Goal: Information Seeking & Learning: Learn about a topic

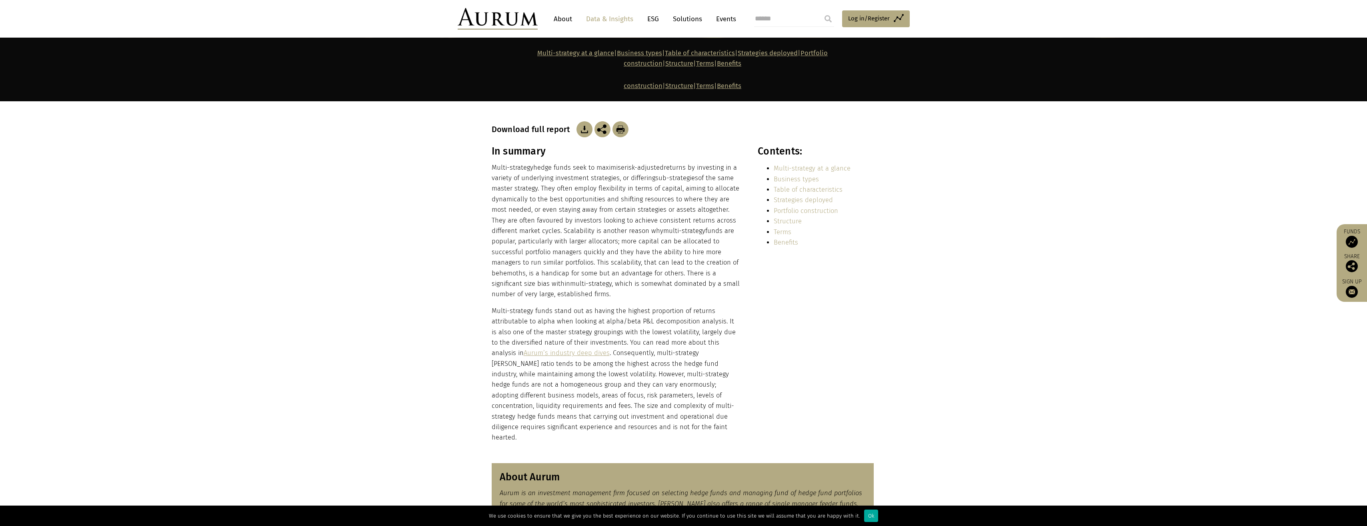
scroll to position [160, 0]
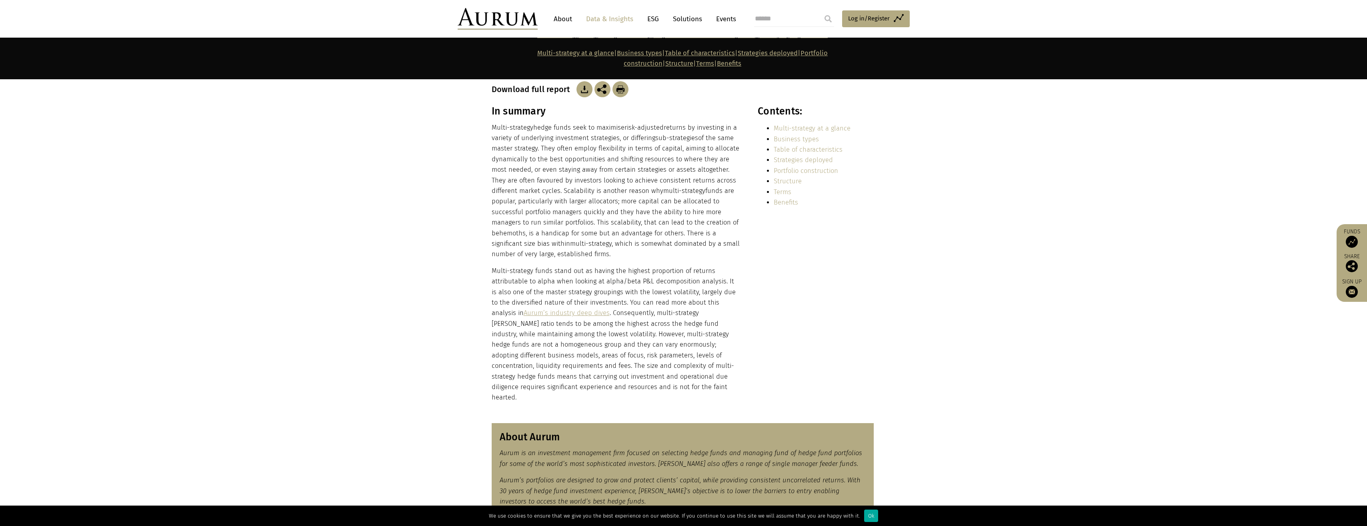
click at [678, 122] on p "Multi-strategy hedge funds seek to maximise risk-adjusted returns by investing …" at bounding box center [616, 190] width 249 height 137
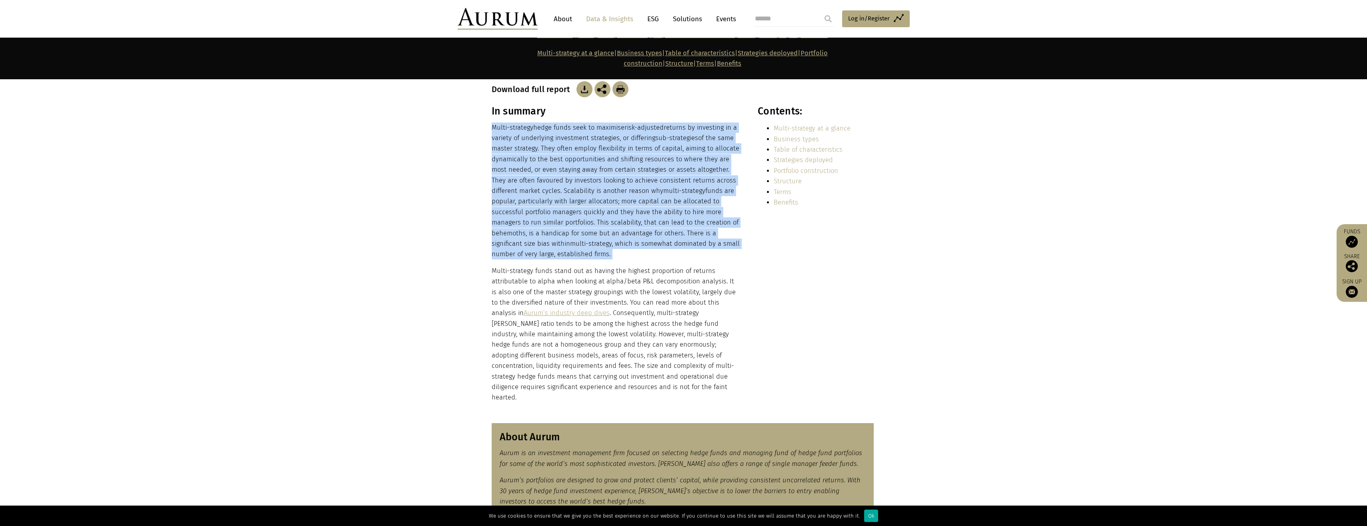
drag, startPoint x: 678, startPoint y: 112, endPoint x: 670, endPoint y: 220, distance: 108.6
click at [670, 220] on p "Multi-strategy hedge funds seek to maximise risk-adjusted returns by investing …" at bounding box center [616, 190] width 249 height 137
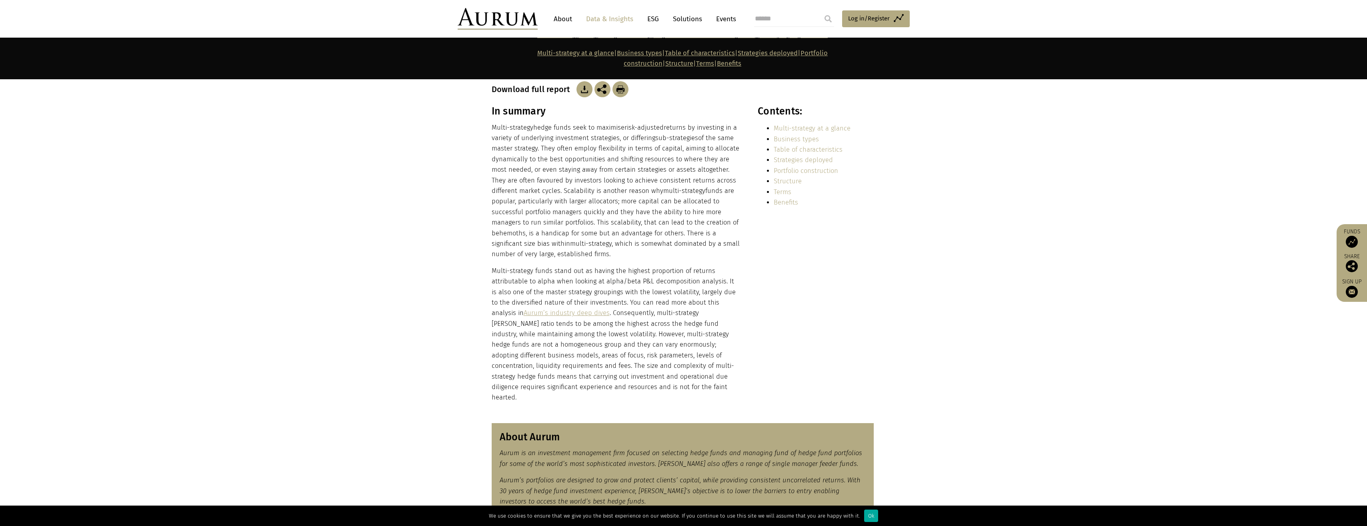
click at [673, 140] on p "Multi-strategy hedge funds seek to maximise risk-adjusted returns by investing …" at bounding box center [616, 190] width 249 height 137
click at [706, 196] on p "Multi-strategy hedge funds seek to maximise risk-adjusted returns by investing …" at bounding box center [616, 190] width 249 height 137
click at [615, 122] on p "Multi-strategy hedge funds seek to maximise risk-adjusted returns by investing …" at bounding box center [616, 190] width 249 height 137
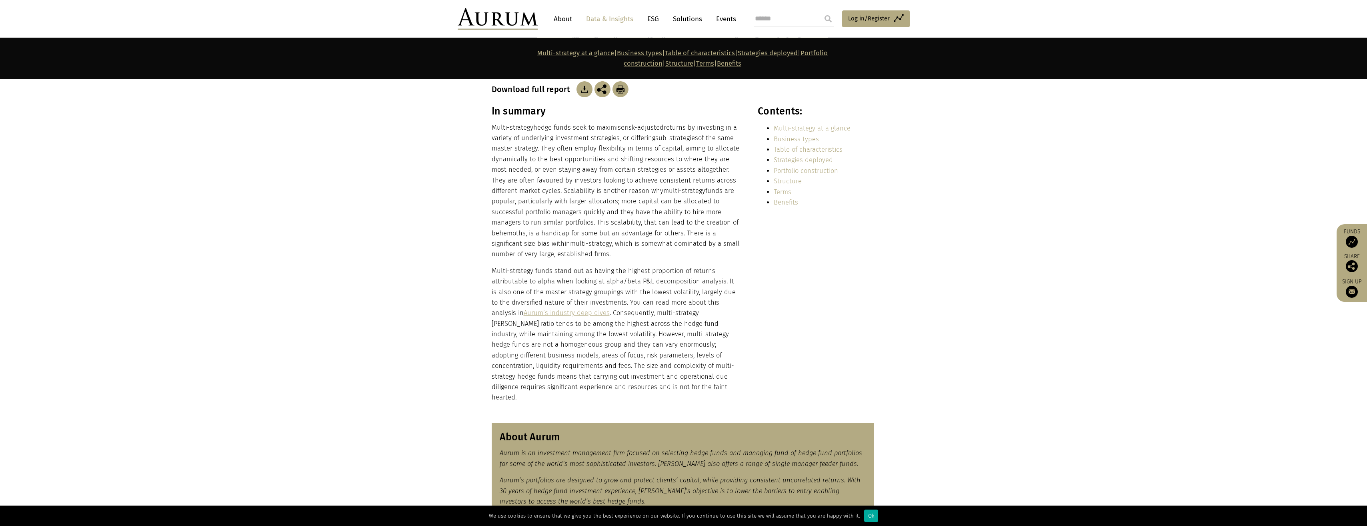
click at [615, 122] on p "Multi-strategy hedge funds seek to maximise risk-adjusted returns by investing …" at bounding box center [616, 190] width 249 height 137
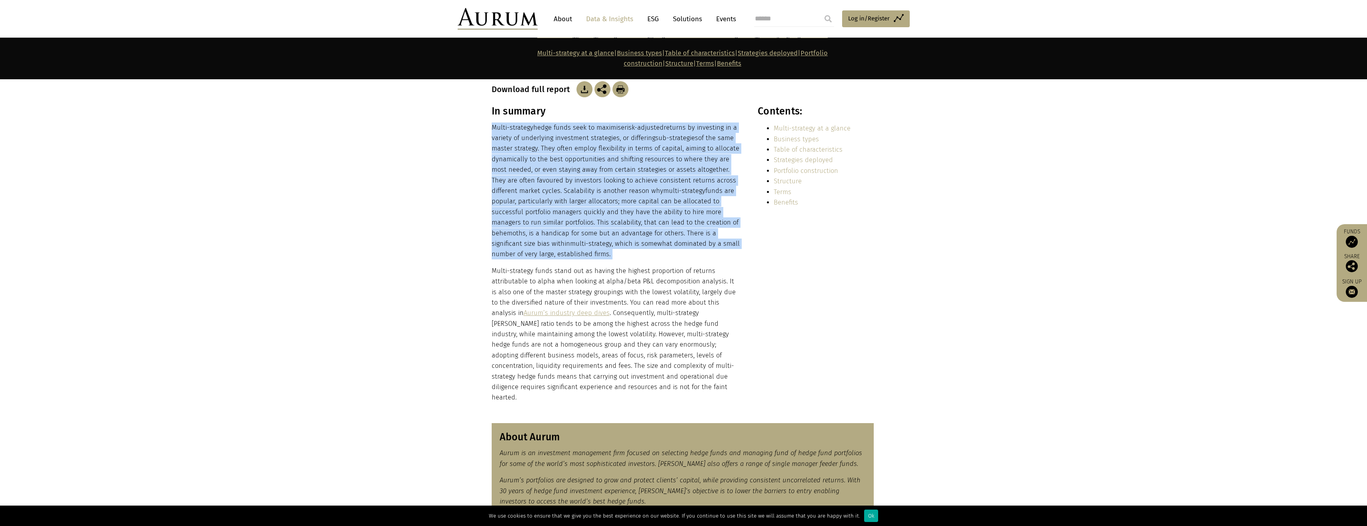
click at [615, 122] on p "Multi-strategy hedge funds seek to maximise risk-adjusted returns by investing …" at bounding box center [616, 190] width 249 height 137
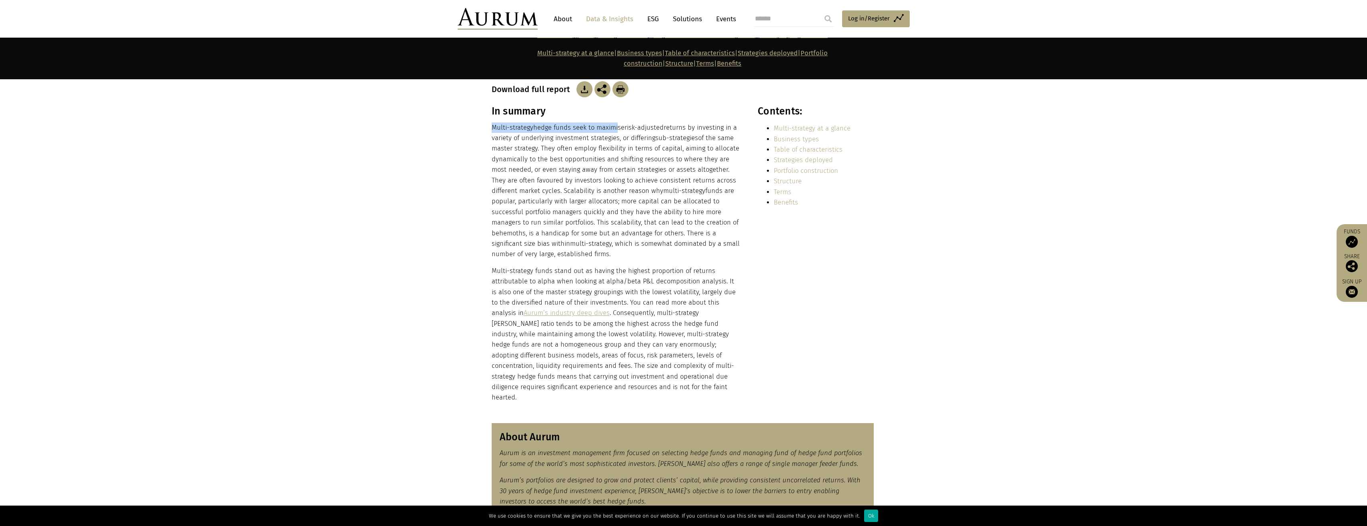
click at [615, 122] on p "Multi-strategy hedge funds seek to maximise risk-adjusted returns by investing …" at bounding box center [616, 190] width 249 height 137
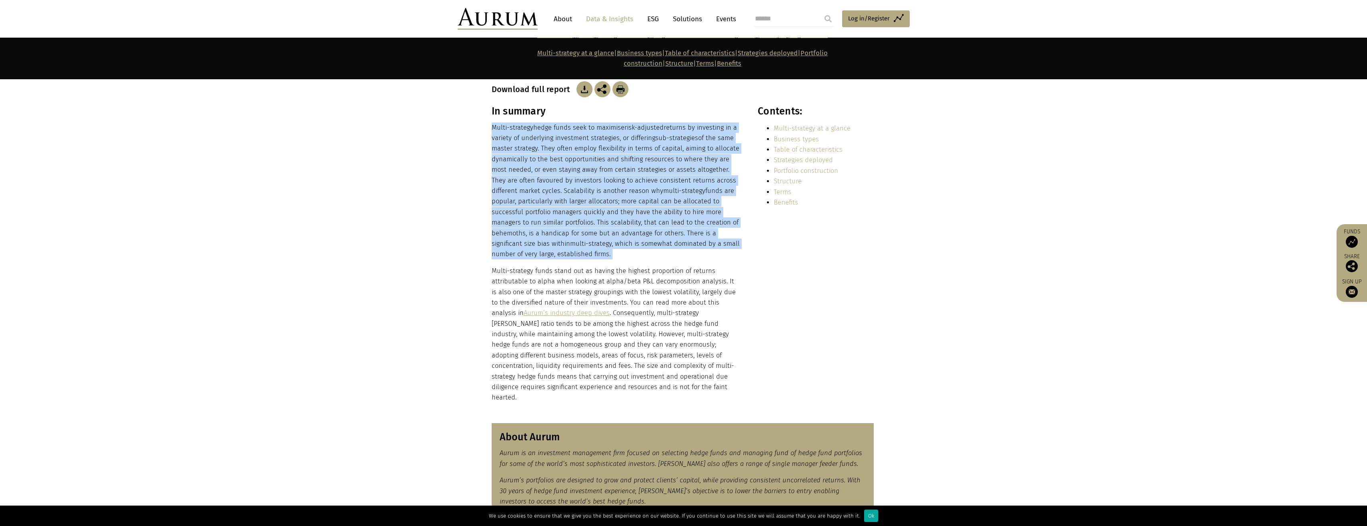
click at [615, 122] on p "Multi-strategy hedge funds seek to maximise risk-adjusted returns by investing …" at bounding box center [616, 190] width 249 height 137
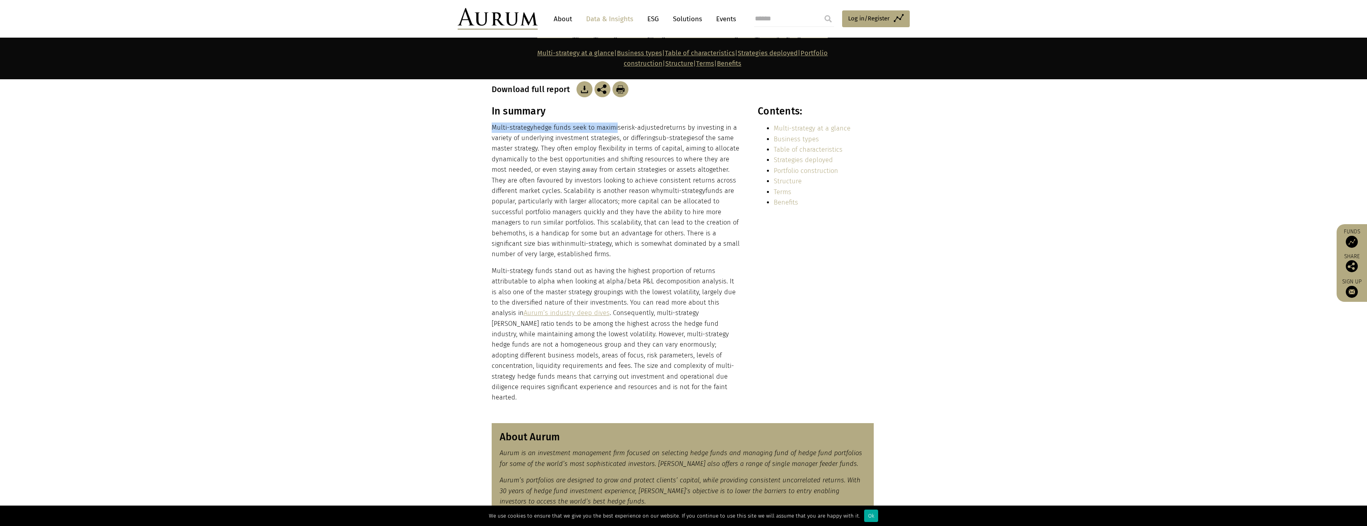
click at [615, 122] on p "Multi-strategy hedge funds seek to maximise risk-adjusted returns by investing …" at bounding box center [616, 190] width 249 height 137
click at [617, 122] on p "Multi-strategy hedge funds seek to maximise risk-adjusted returns by investing …" at bounding box center [616, 190] width 249 height 137
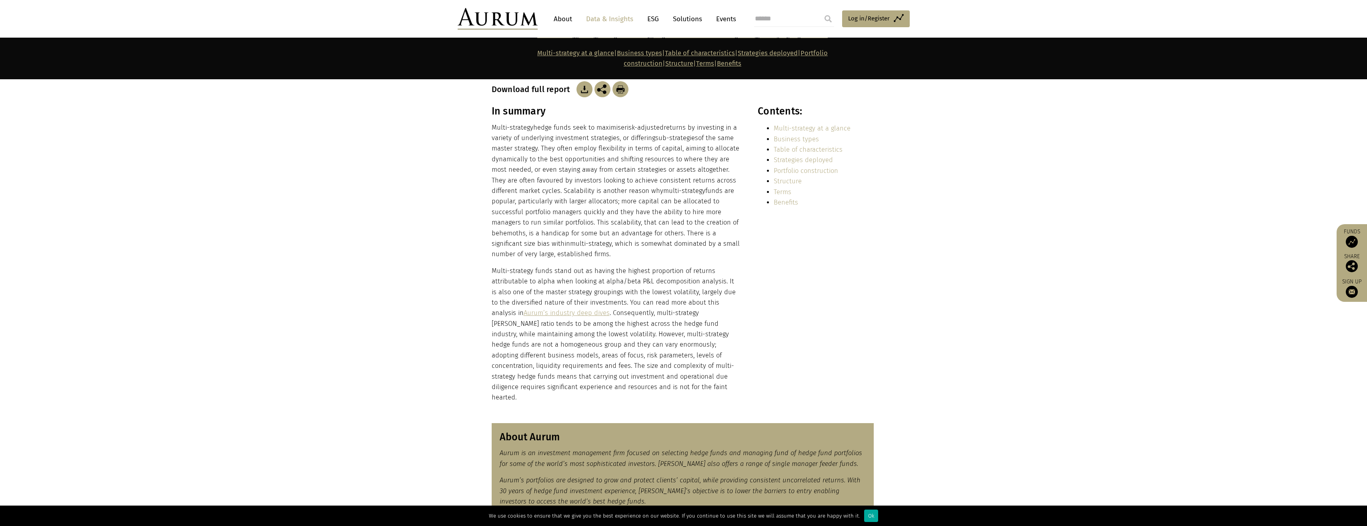
click at [617, 122] on p "Multi-strategy hedge funds seek to maximise risk-adjusted returns by investing …" at bounding box center [616, 190] width 249 height 137
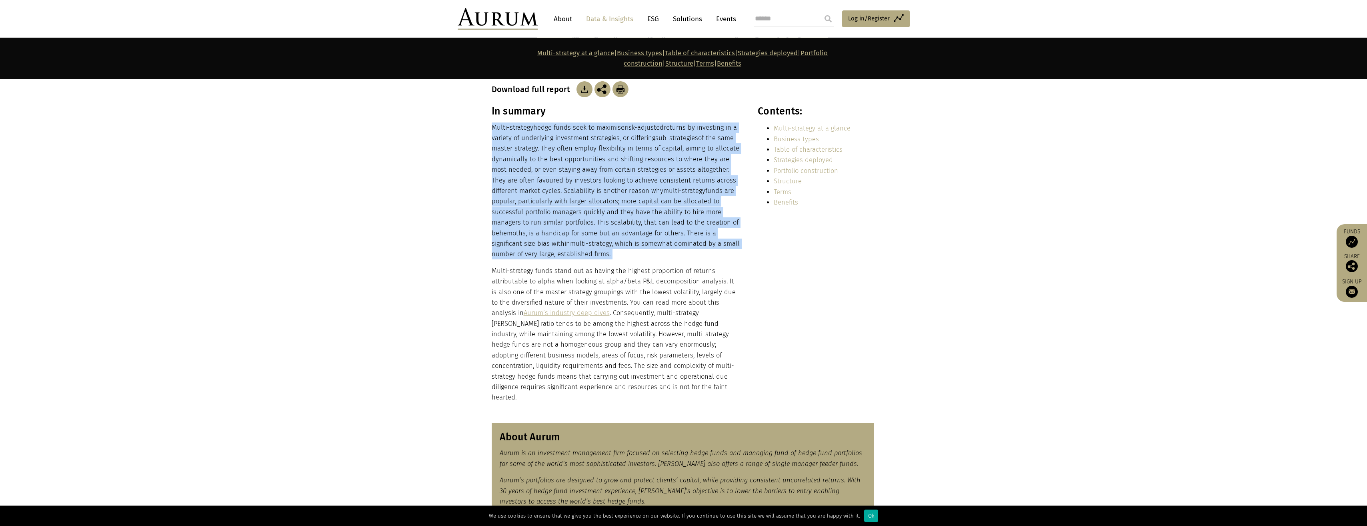
click at [617, 122] on p "Multi-strategy hedge funds seek to maximise risk-adjusted returns by investing …" at bounding box center [616, 190] width 249 height 137
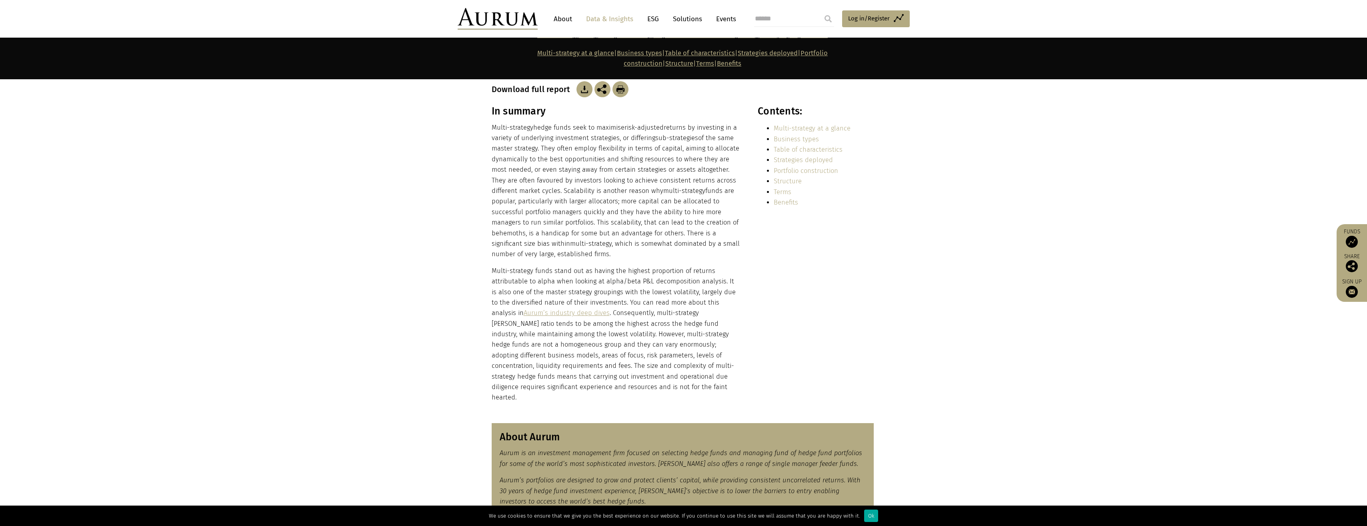
click at [576, 151] on p "Multi-strategy hedge funds seek to maximise risk-adjusted returns by investing …" at bounding box center [616, 190] width 249 height 137
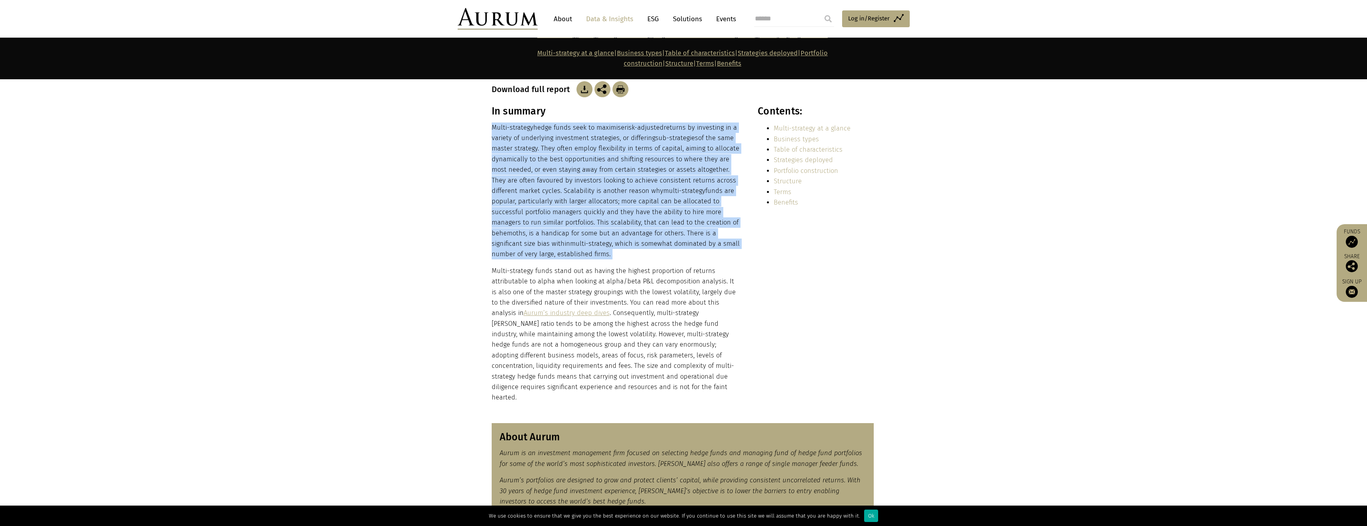
drag, startPoint x: 576, startPoint y: 151, endPoint x: 593, endPoint y: 178, distance: 31.3
click at [593, 178] on p "Multi-strategy hedge funds seek to maximise risk-adjusted returns by investing …" at bounding box center [616, 190] width 249 height 137
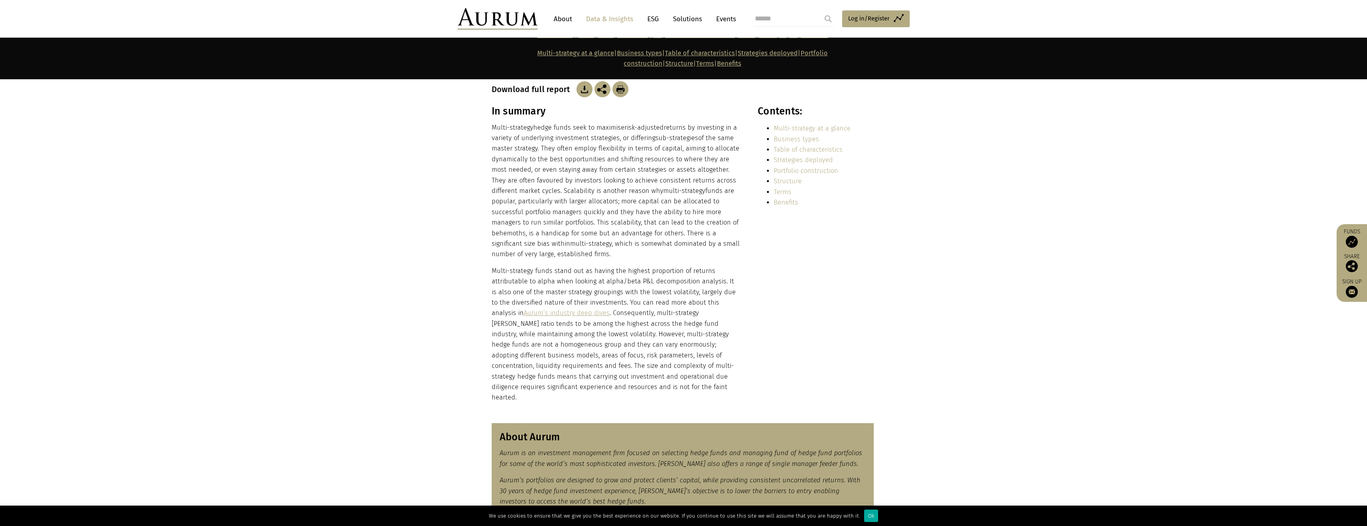
click at [558, 164] on p "Multi-strategy hedge funds seek to maximise risk-adjusted returns by investing …" at bounding box center [616, 190] width 249 height 137
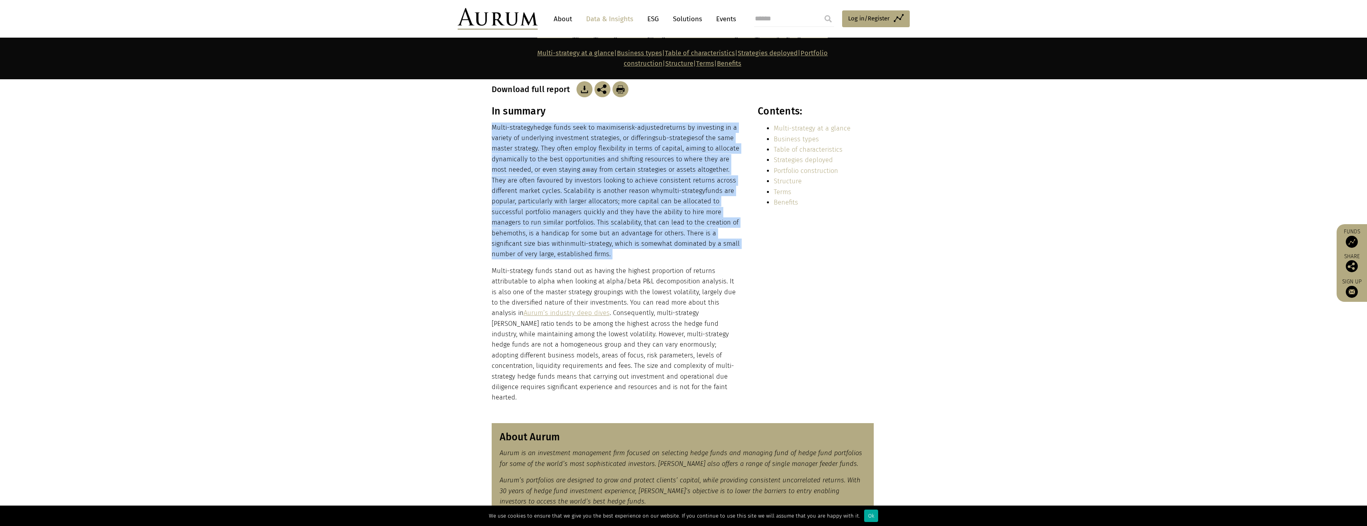
drag, startPoint x: 558, startPoint y: 164, endPoint x: 594, endPoint y: 195, distance: 47.7
click at [594, 195] on p "Multi-strategy hedge funds seek to maximise risk-adjusted returns by investing …" at bounding box center [616, 190] width 249 height 137
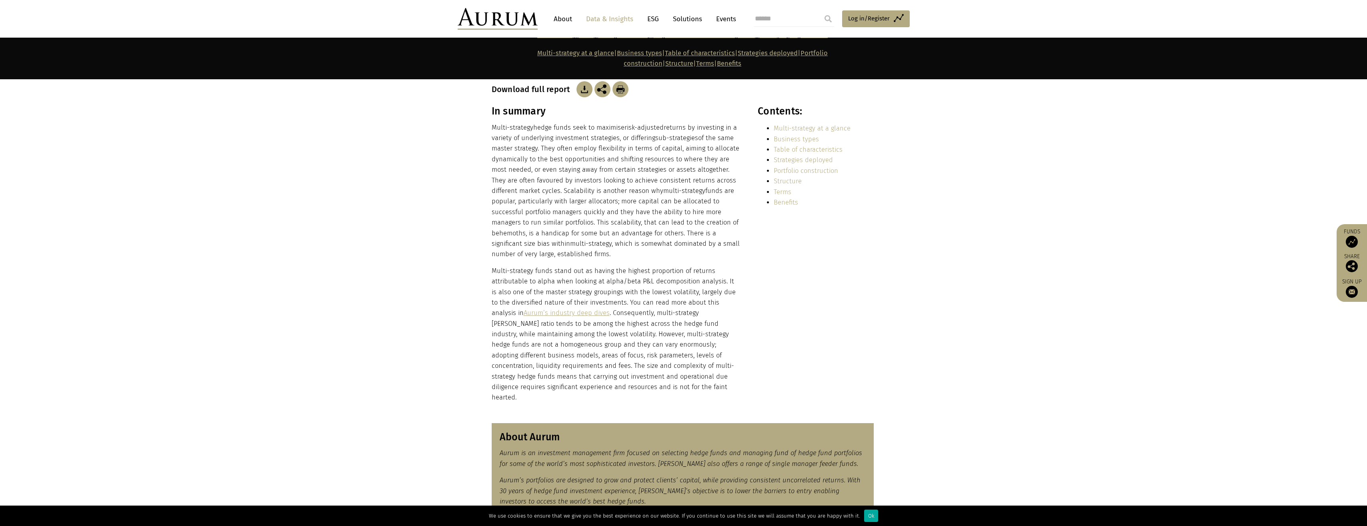
drag, startPoint x: 534, startPoint y: 175, endPoint x: 586, endPoint y: 235, distance: 79.1
click at [586, 235] on p "Multi-strategy hedge funds seek to maximise risk-adjusted returns by investing …" at bounding box center [616, 190] width 249 height 137
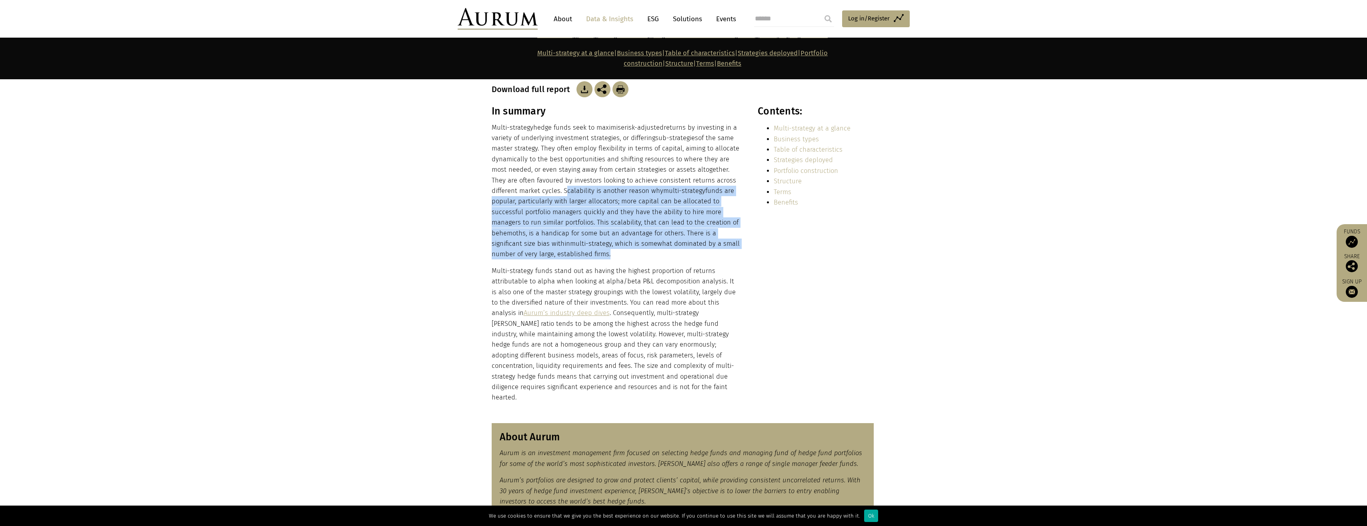
scroll to position [240, 0]
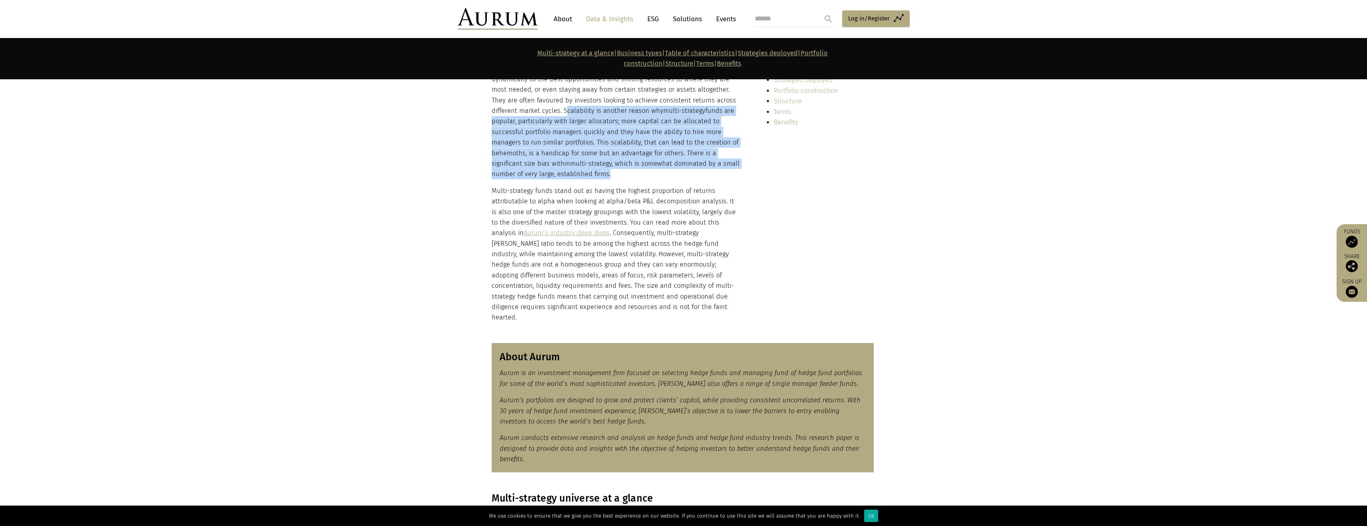
click at [638, 186] on p "Multi-strategy funds stand out as having the highest proportion of returns attr…" at bounding box center [616, 254] width 249 height 137
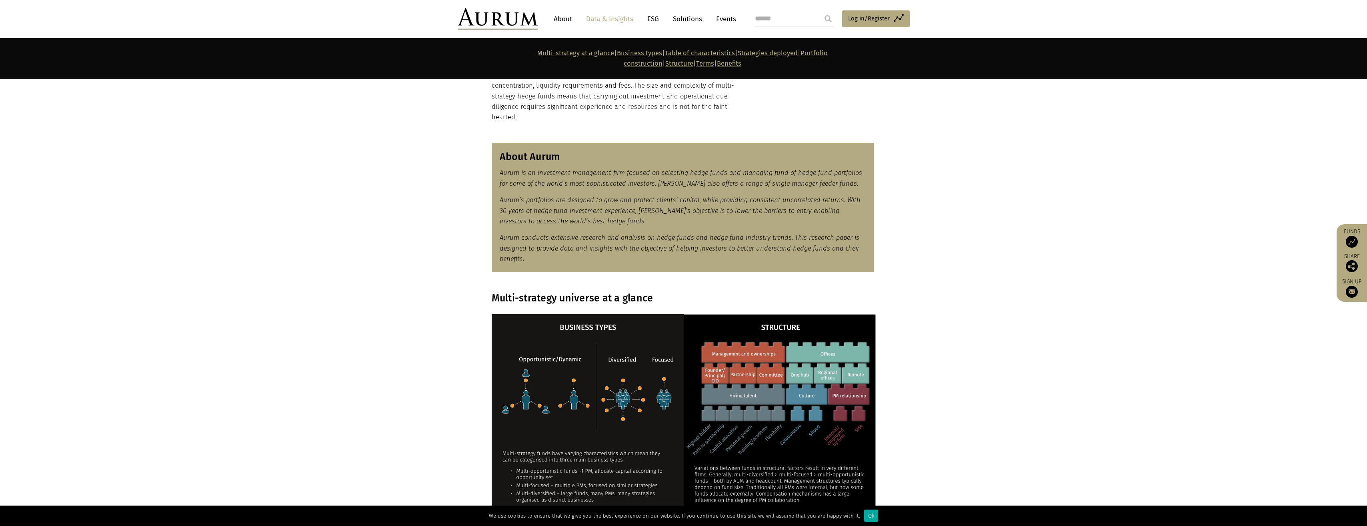
scroll to position [640, 0]
